Goal: Find specific page/section: Find specific page/section

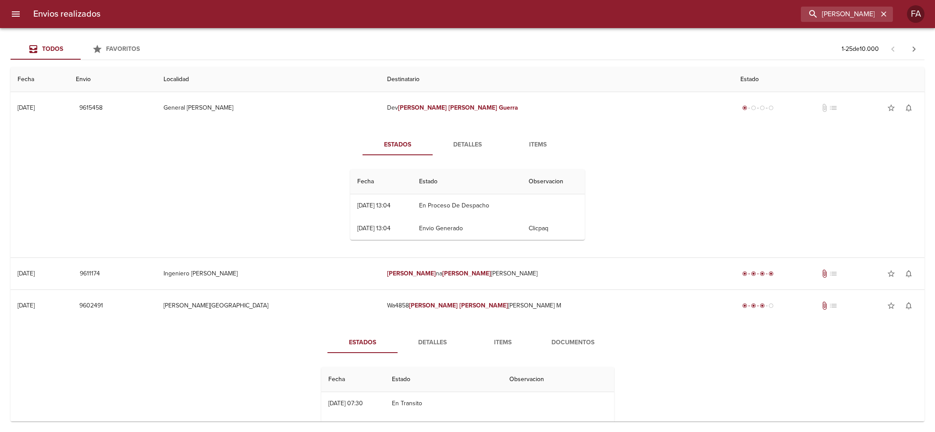
click at [826, 14] on input "[PERSON_NAME]" at bounding box center [839, 14] width 77 height 15
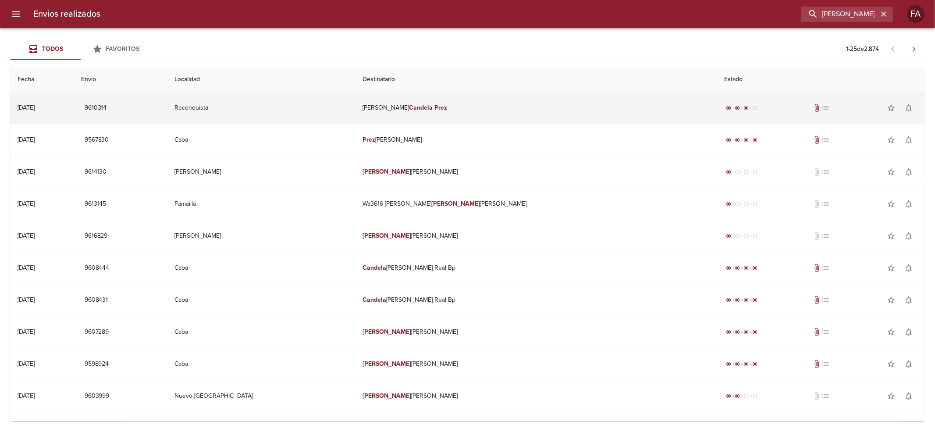
click at [614, 99] on td "[PERSON_NAME] Prez" at bounding box center [537, 108] width 362 height 32
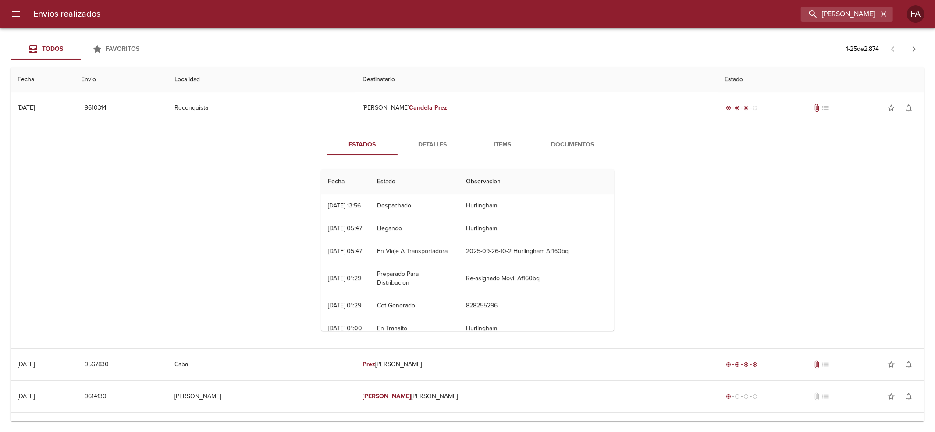
click at [427, 147] on span "Detalles" at bounding box center [433, 144] width 60 height 11
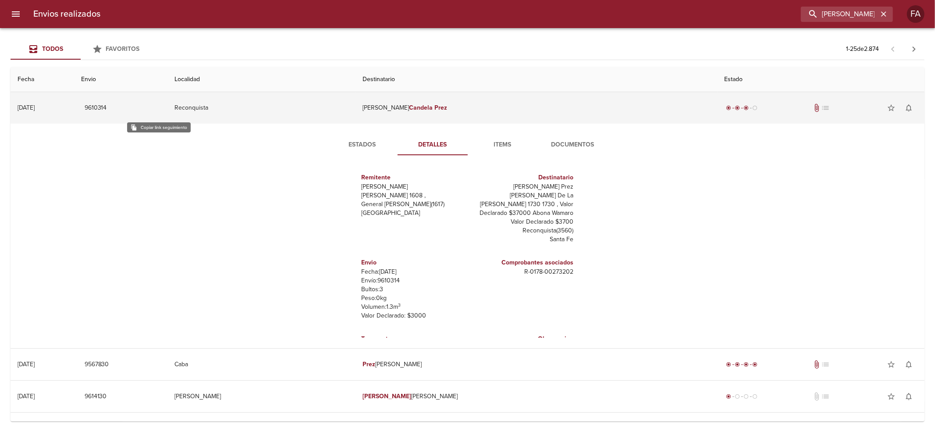
click at [107, 107] on span "9610314" at bounding box center [96, 108] width 22 height 11
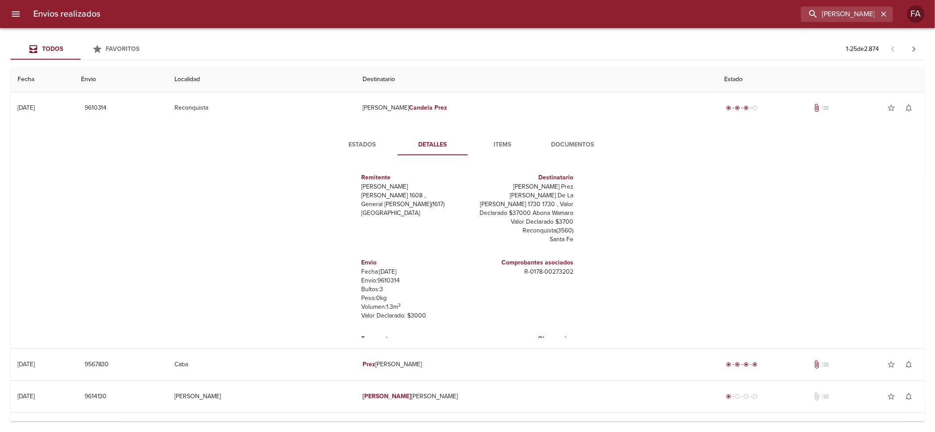
scroll to position [13, 0]
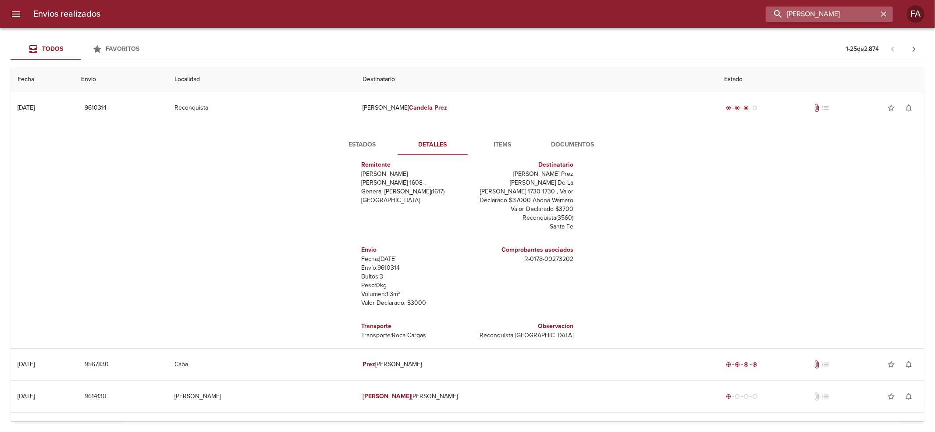
click at [839, 20] on input "[PERSON_NAME]" at bounding box center [822, 14] width 112 height 15
paste input "[PERSON_NAME]"
type input "[PERSON_NAME]"
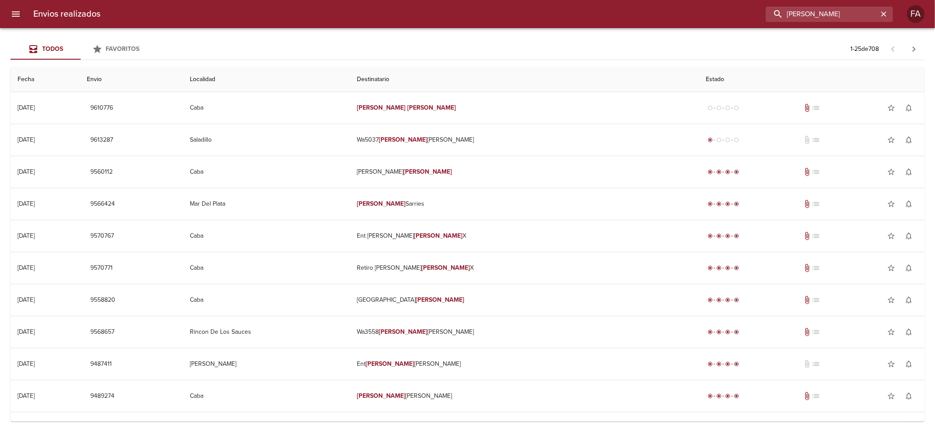
scroll to position [0, 0]
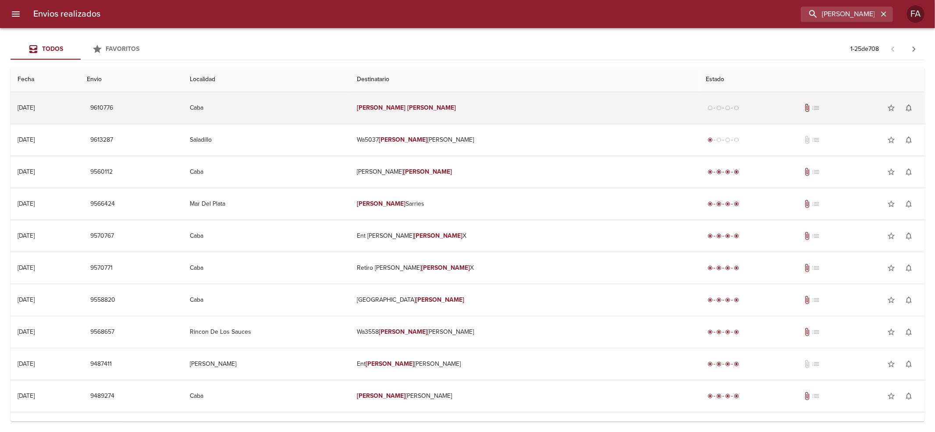
click at [559, 118] on td "[PERSON_NAME]" at bounding box center [524, 108] width 349 height 32
